Goal: Check status: Check status

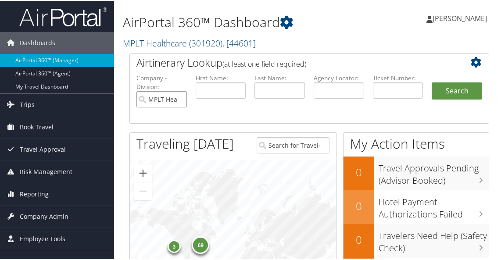
click at [179, 96] on input "MPLT Healthcare" at bounding box center [162, 98] width 50 height 16
click at [334, 95] on input "text" at bounding box center [339, 90] width 50 height 16
type input "9w6tpf"
click at [446, 84] on button "Search" at bounding box center [457, 91] width 50 height 18
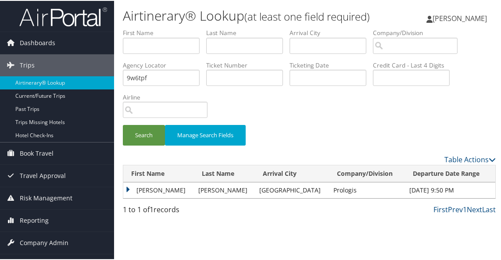
click at [131, 198] on td "CARLA" at bounding box center [158, 190] width 71 height 16
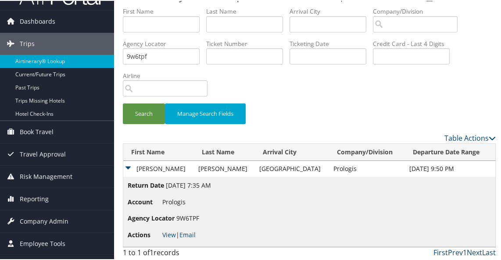
scroll to position [41, 0]
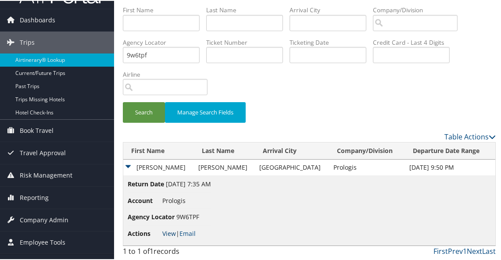
click at [169, 233] on link "View" at bounding box center [169, 233] width 14 height 8
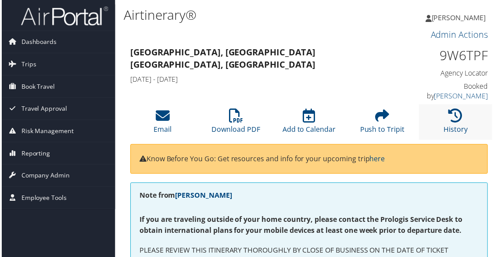
click at [443, 109] on li "History" at bounding box center [457, 123] width 74 height 36
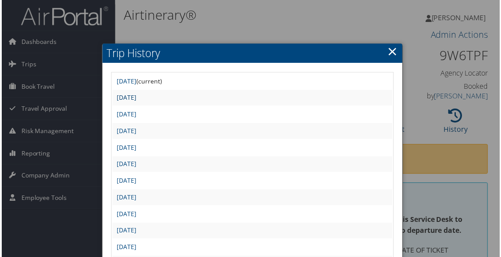
click at [136, 100] on link "[DATE]" at bounding box center [126, 98] width 20 height 8
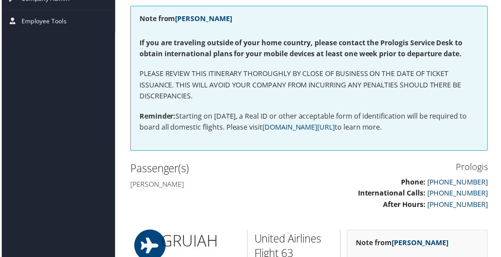
scroll to position [132, 0]
